Goal: Information Seeking & Learning: Learn about a topic

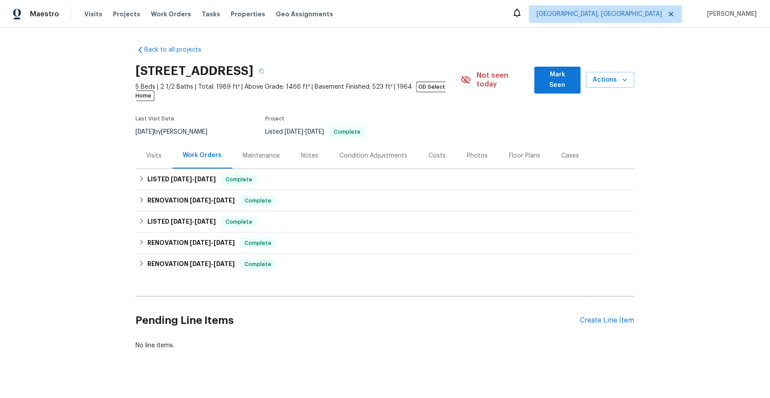
click at [470, 151] on div "Photos" at bounding box center [477, 155] width 21 height 9
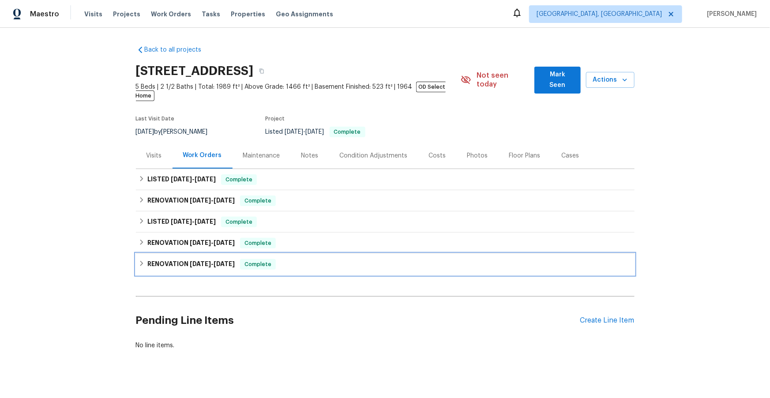
click at [172, 259] on h6 "RENOVATION [DATE] - [DATE]" at bounding box center [190, 264] width 87 height 11
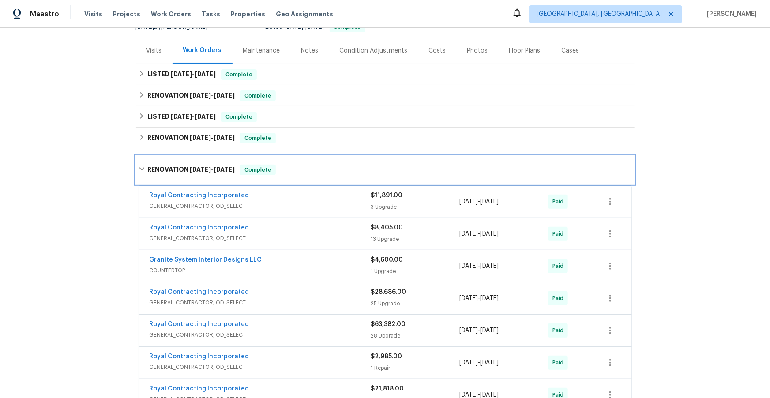
scroll to position [117, 0]
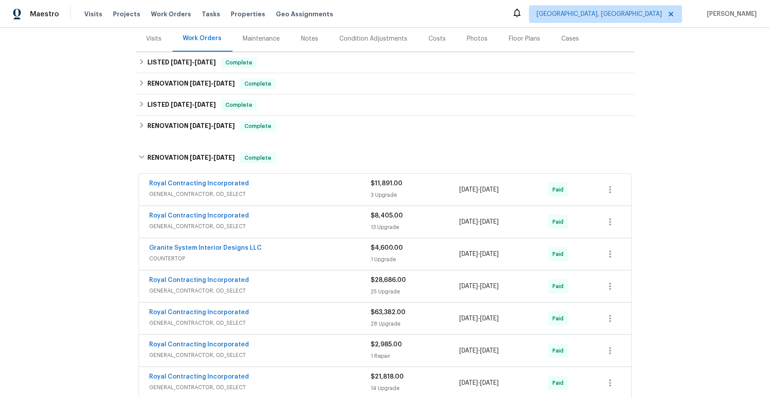
click at [308, 190] on span "GENERAL_CONTRACTOR, OD_SELECT" at bounding box center [261, 194] width 222 height 9
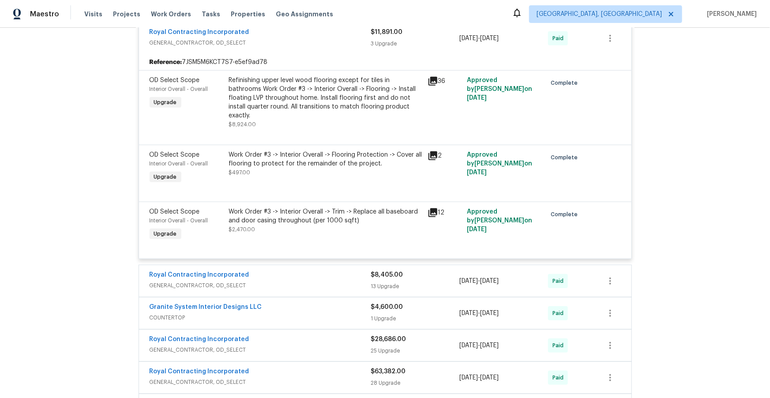
scroll to position [296, 0]
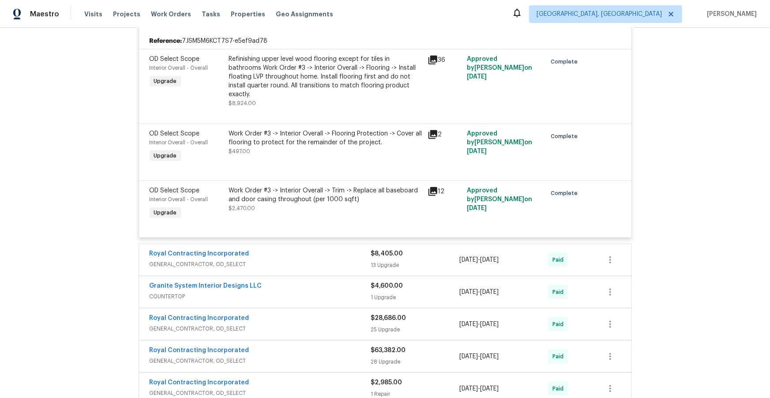
click at [301, 260] on span "GENERAL_CONTRACTOR, OD_SELECT" at bounding box center [261, 264] width 222 height 9
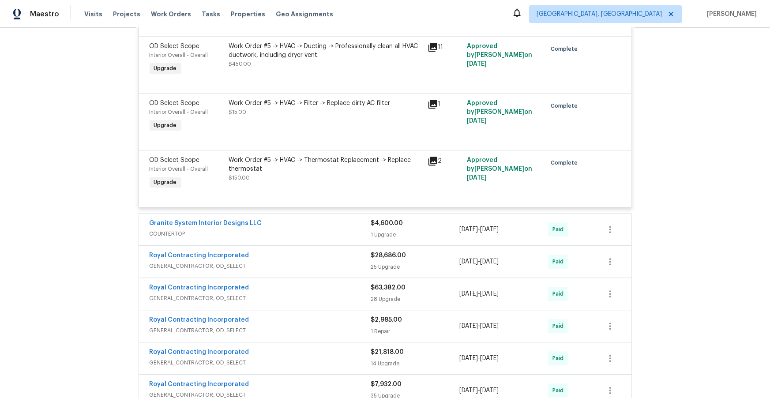
scroll to position [1132, 0]
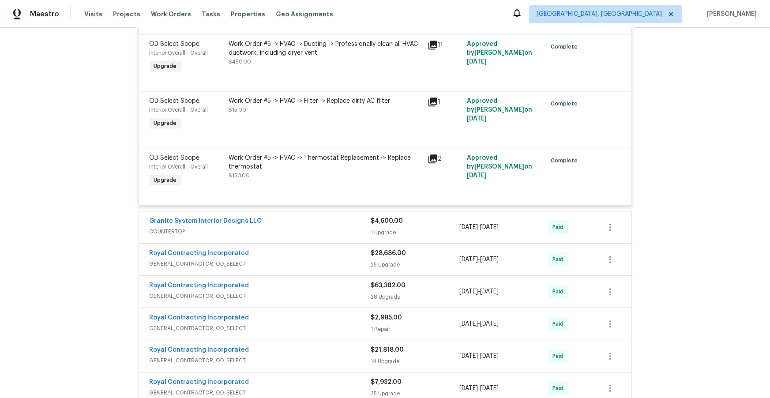
click at [321, 217] on div "Granite System Interior Designs LLC" at bounding box center [261, 222] width 222 height 11
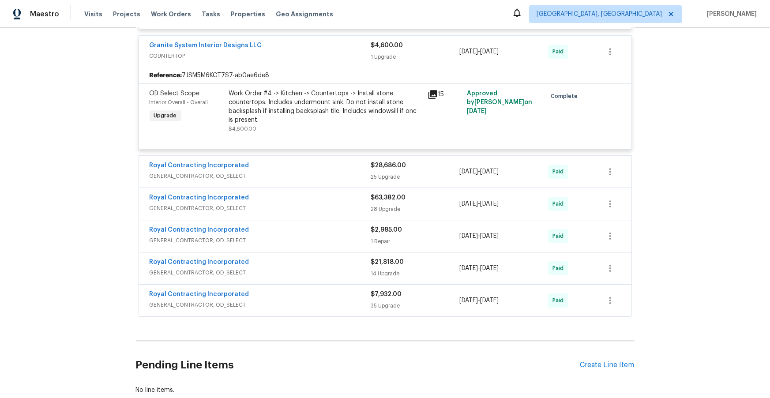
scroll to position [1266, 0]
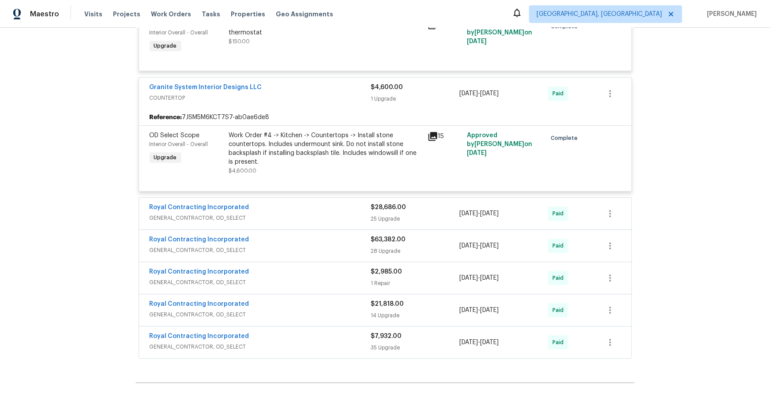
click at [325, 214] on span "GENERAL_CONTRACTOR, OD_SELECT" at bounding box center [261, 218] width 222 height 9
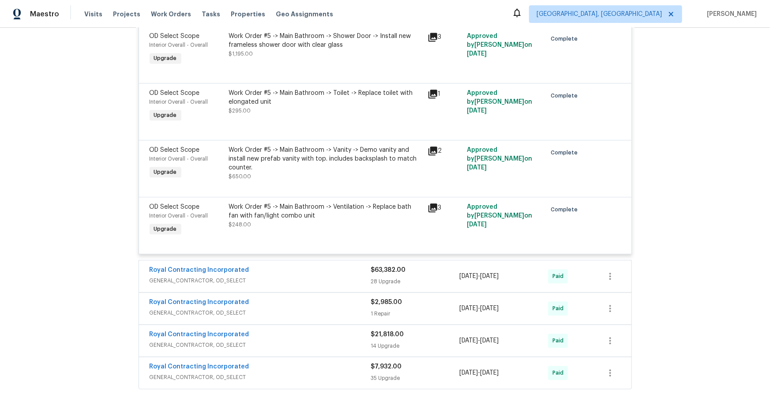
scroll to position [2744, 0]
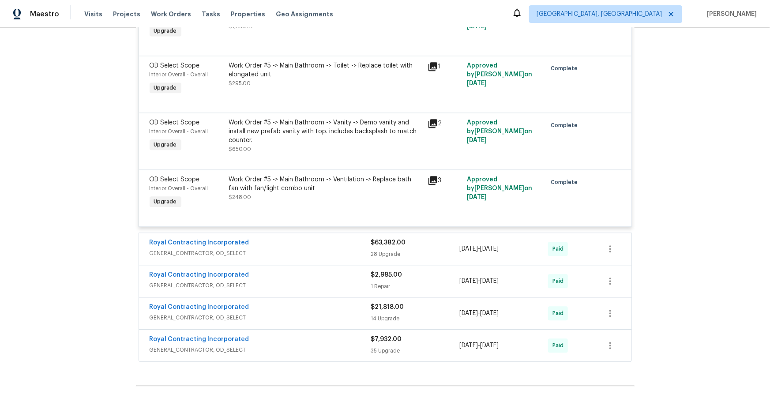
click at [322, 249] on span "GENERAL_CONTRACTOR, OD_SELECT" at bounding box center [261, 253] width 222 height 9
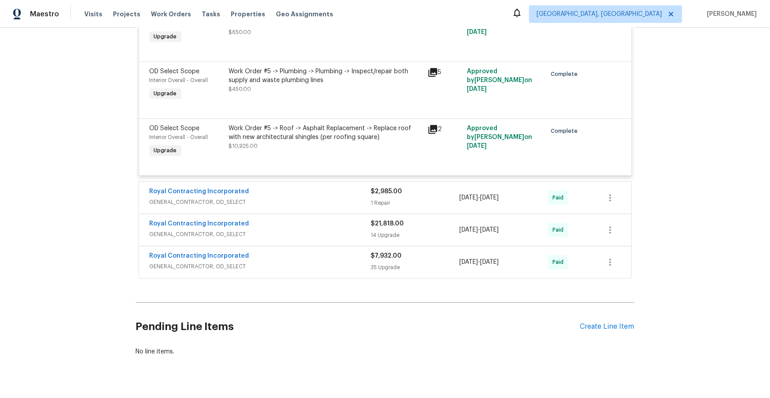
scroll to position [4611, 0]
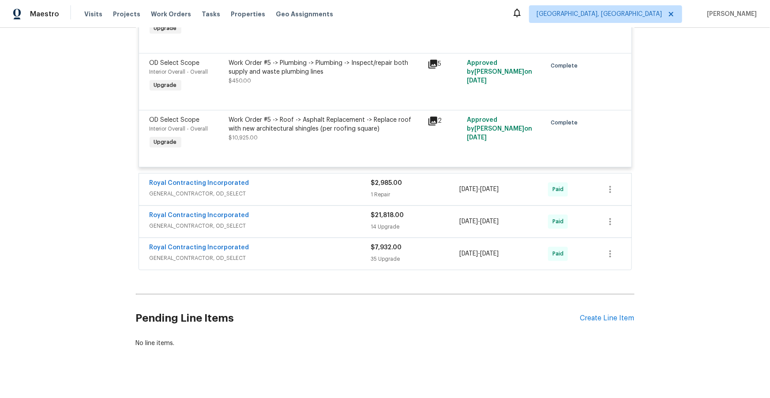
click at [294, 189] on div "Royal Contracting Incorporated" at bounding box center [261, 184] width 222 height 11
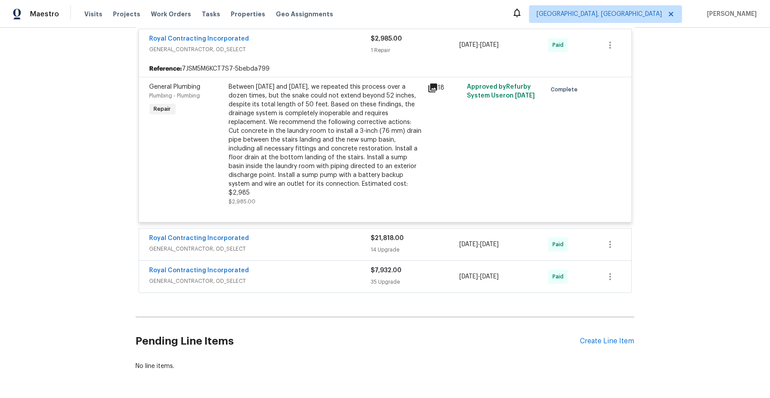
scroll to position [4756, 0]
click at [296, 237] on div "Royal Contracting Incorporated" at bounding box center [261, 238] width 222 height 11
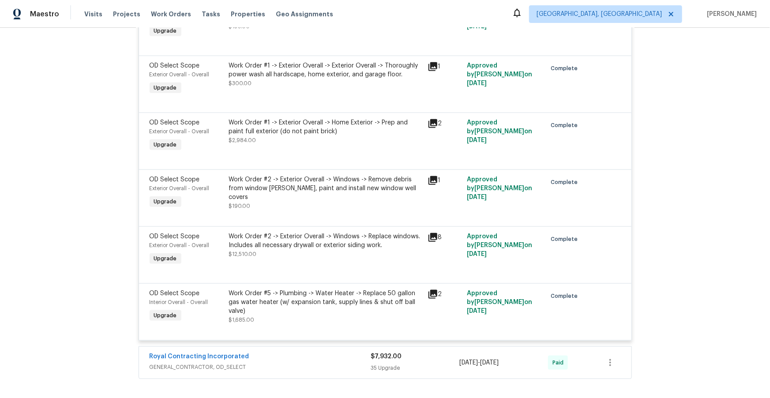
scroll to position [5490, 0]
click at [430, 236] on icon at bounding box center [432, 236] width 9 height 9
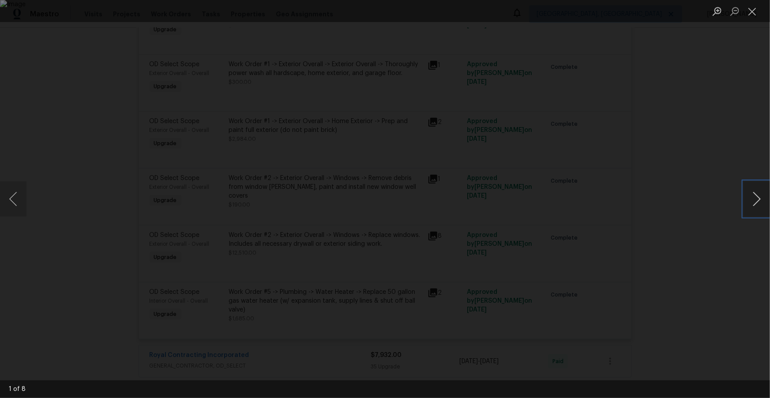
click at [758, 197] on button "Next image" at bounding box center [756, 198] width 26 height 35
click at [758, 196] on button "Next image" at bounding box center [756, 198] width 26 height 35
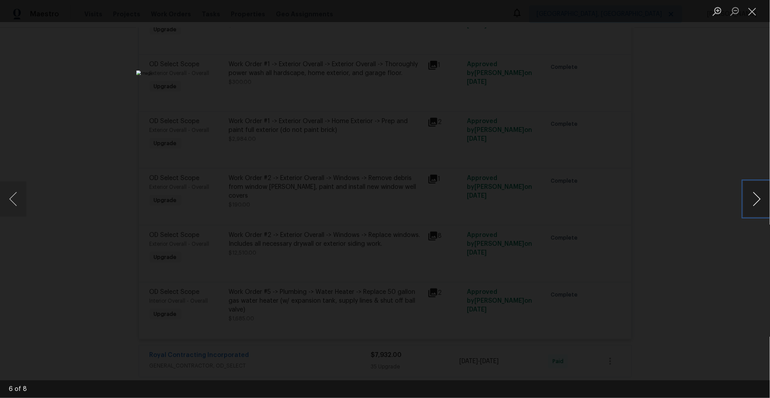
click at [758, 196] on button "Next image" at bounding box center [756, 198] width 26 height 35
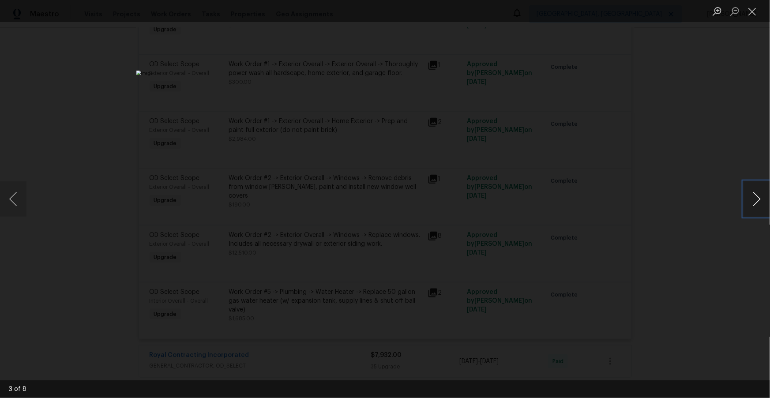
click at [758, 196] on button "Next image" at bounding box center [756, 198] width 26 height 35
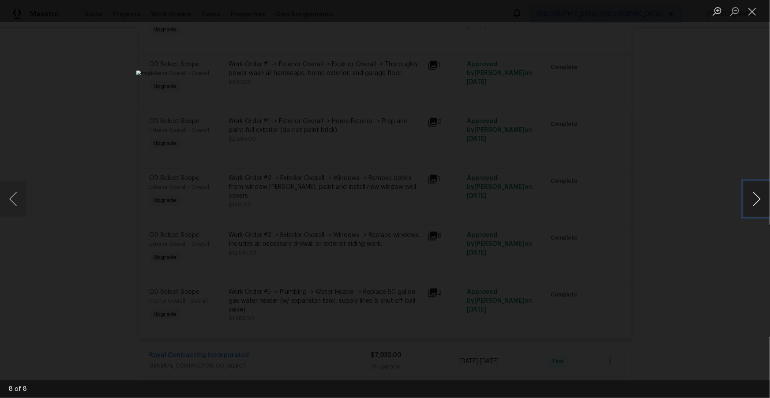
click at [758, 196] on button "Next image" at bounding box center [756, 198] width 26 height 35
click at [751, 11] on button "Close lightbox" at bounding box center [752, 11] width 18 height 15
